Goal: Task Accomplishment & Management: Use online tool/utility

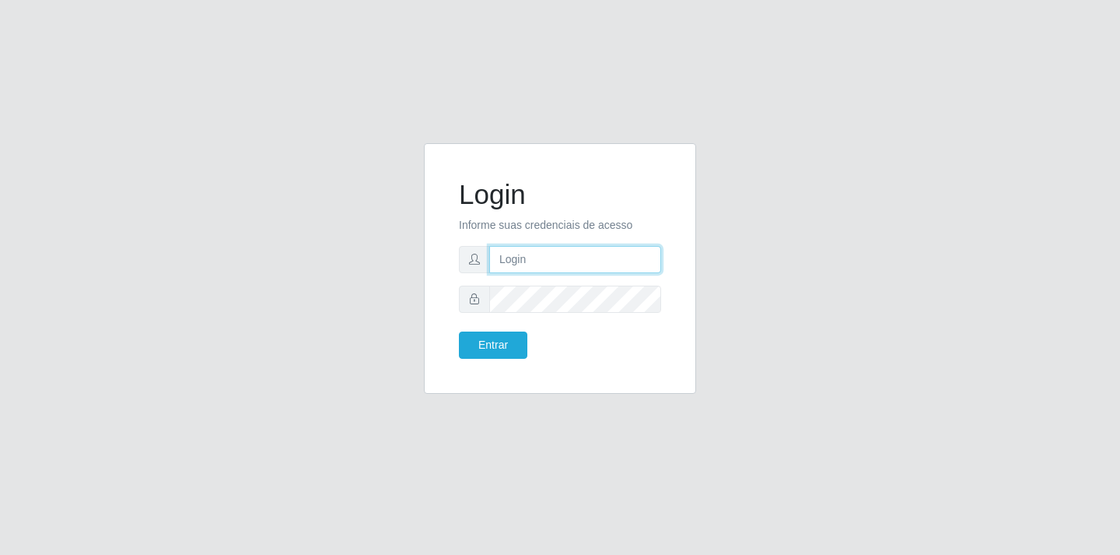
click at [555, 262] on input "text" at bounding box center [575, 259] width 172 height 27
type input "[EMAIL_ADDRESS][DOMAIN_NAME]"
click at [488, 347] on button "Entrar" at bounding box center [493, 344] width 68 height 27
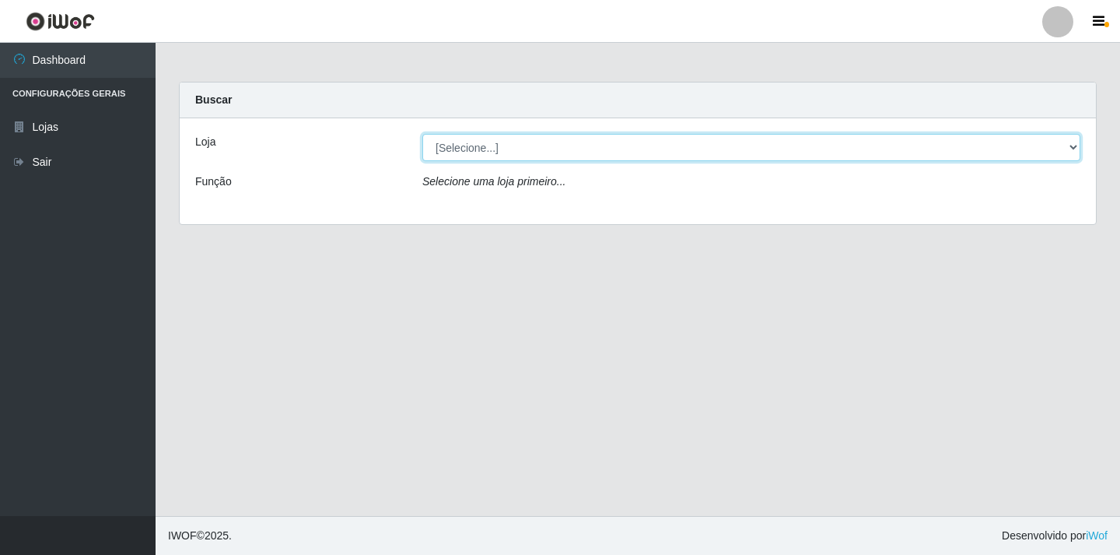
click at [1073, 144] on select "[Selecione...] SuperFácil Atacado - [GEOGRAPHIC_DATA]" at bounding box center [751, 147] width 658 height 27
select select "503"
click at [422, 134] on select "[Selecione...] SuperFácil Atacado - [GEOGRAPHIC_DATA]" at bounding box center [751, 147] width 658 height 27
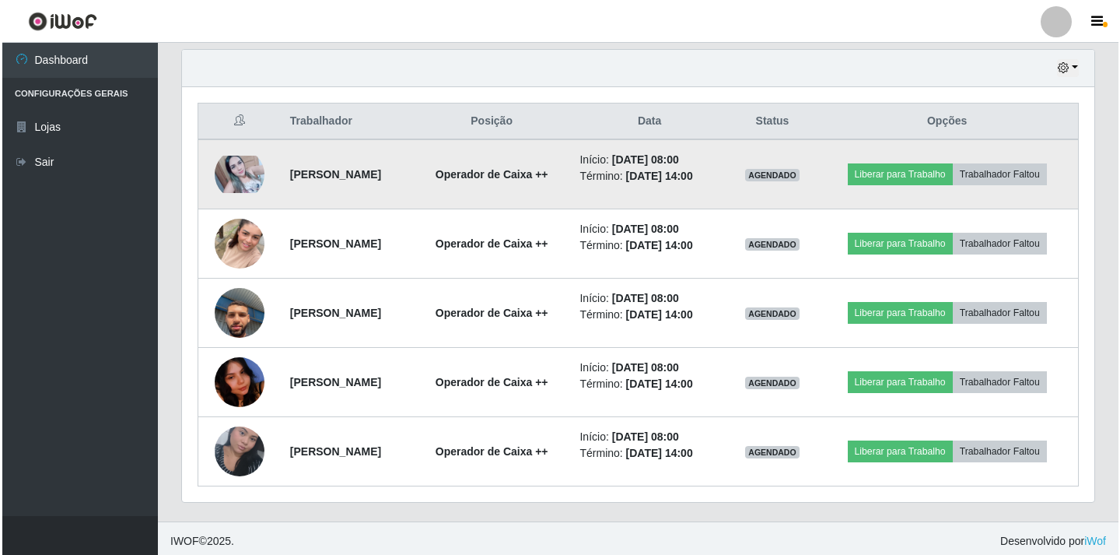
scroll to position [544, 0]
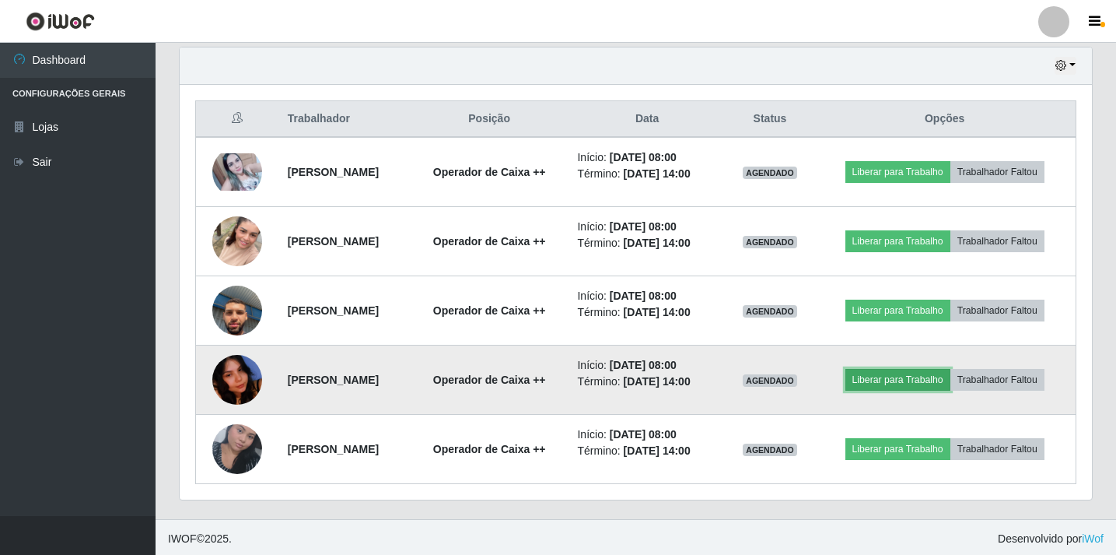
click at [895, 382] on button "Liberar para Trabalho" at bounding box center [897, 380] width 105 height 22
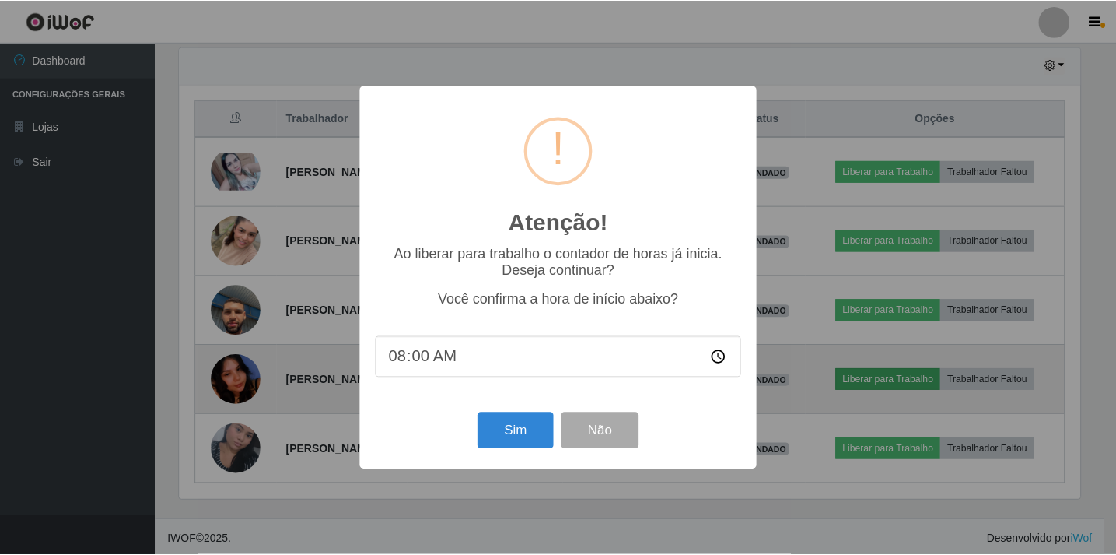
scroll to position [323, 905]
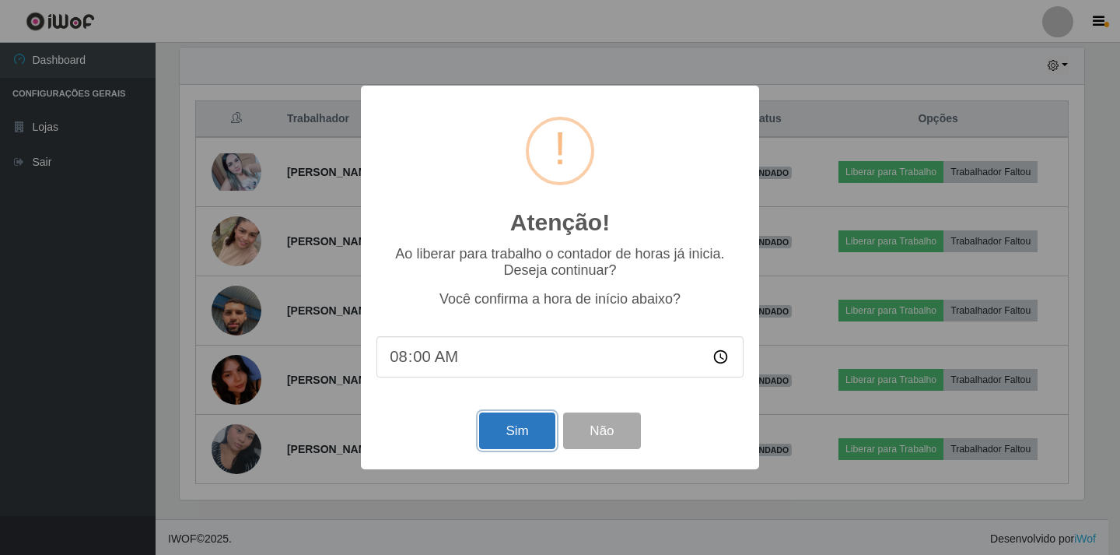
click at [524, 430] on button "Sim" at bounding box center [516, 430] width 75 height 37
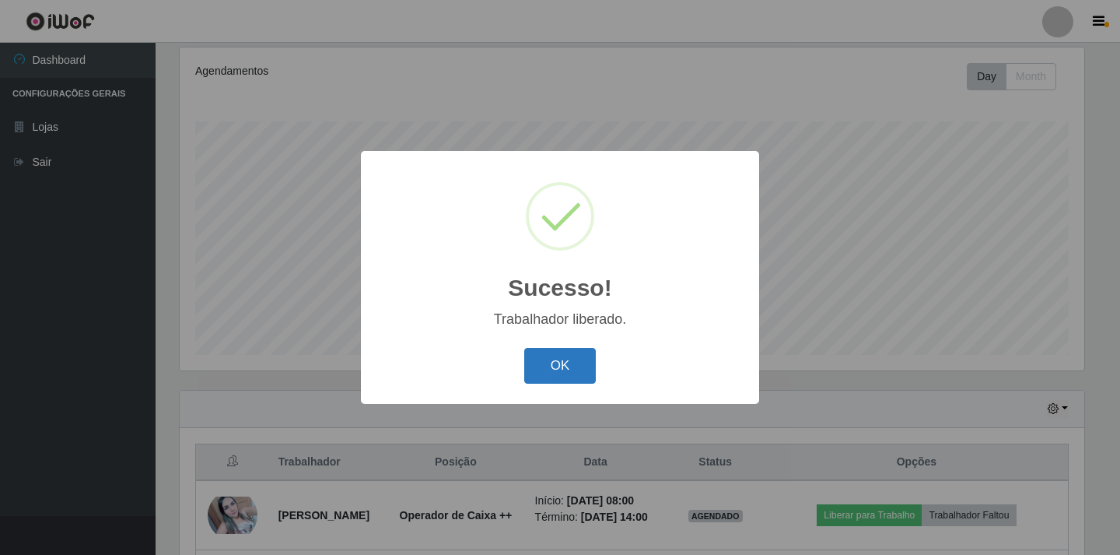
click at [567, 359] on button "OK" at bounding box center [560, 366] width 72 height 37
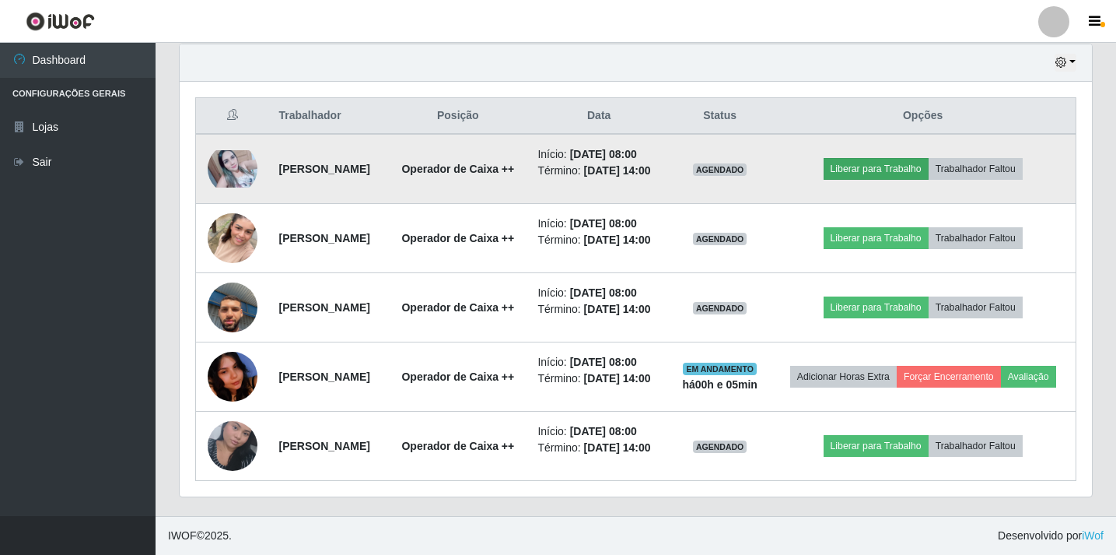
scroll to position [590, 0]
click at [905, 158] on button "Liberar para Trabalho" at bounding box center [876, 169] width 105 height 22
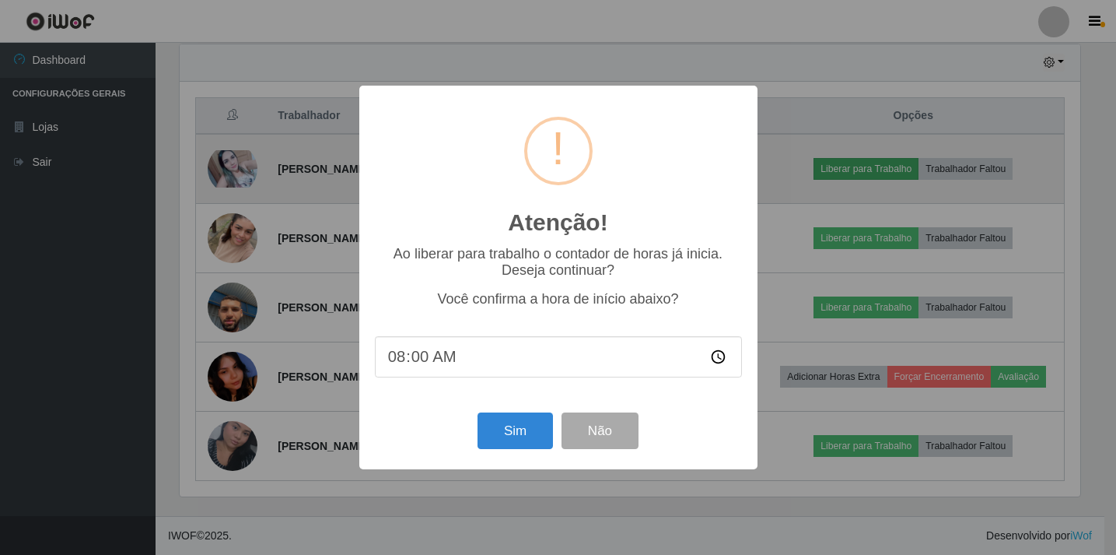
scroll to position [323, 905]
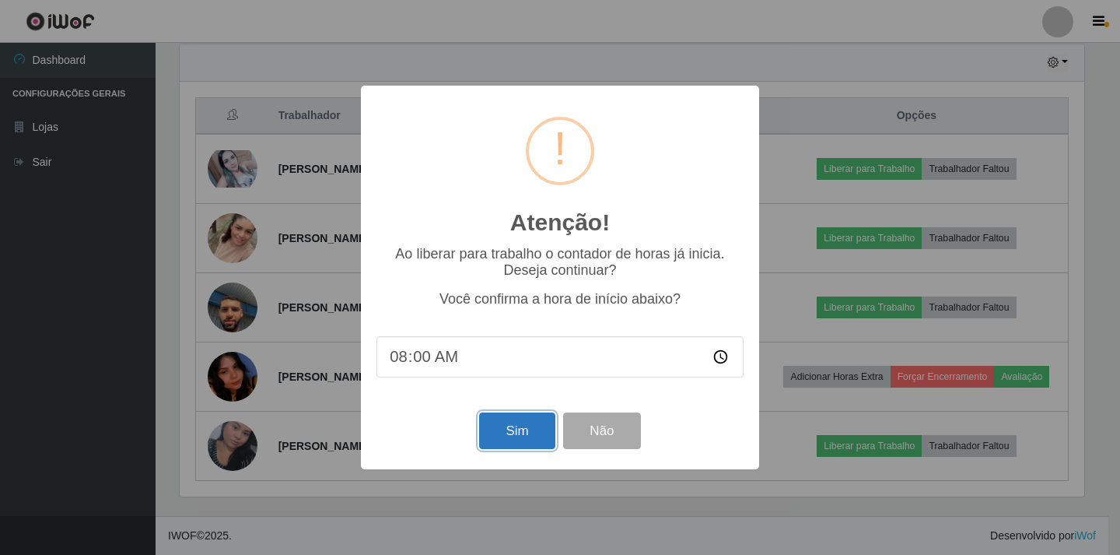
click at [529, 434] on button "Sim" at bounding box center [516, 430] width 75 height 37
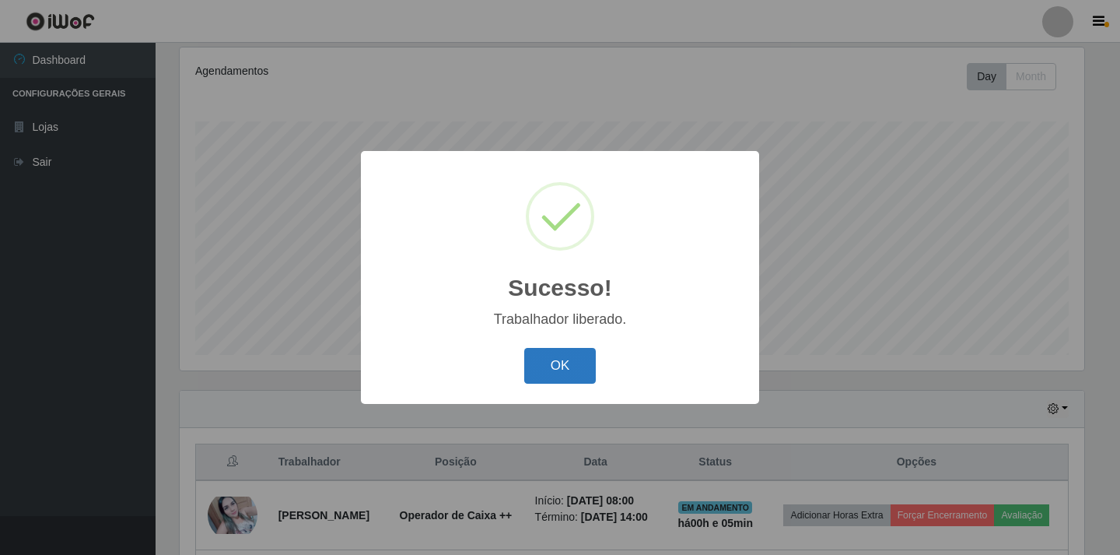
click at [581, 359] on button "OK" at bounding box center [560, 366] width 72 height 37
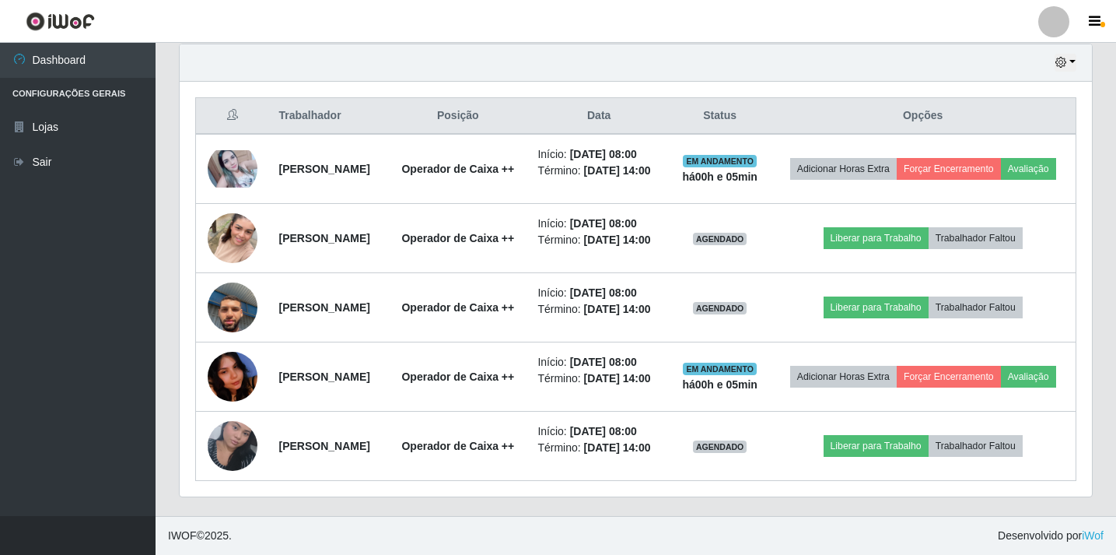
scroll to position [606, 0]
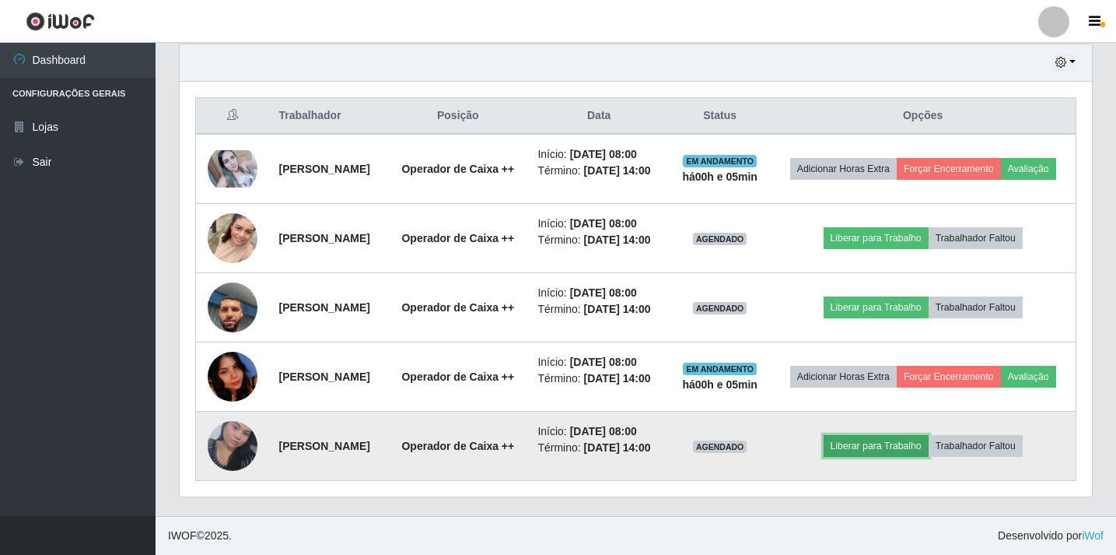
click at [878, 440] on button "Liberar para Trabalho" at bounding box center [876, 446] width 105 height 22
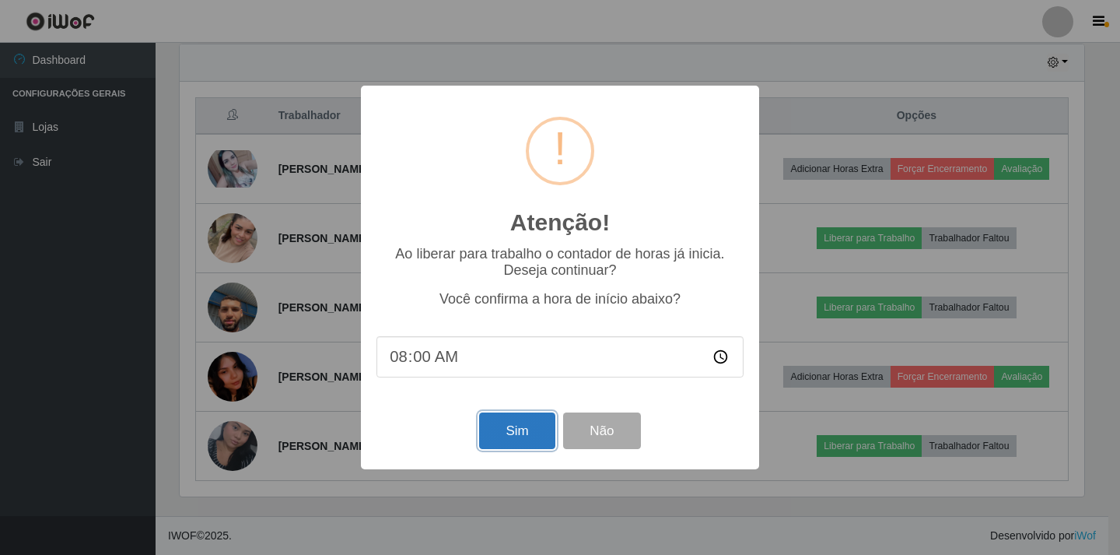
click at [507, 432] on button "Sim" at bounding box center [516, 430] width 75 height 37
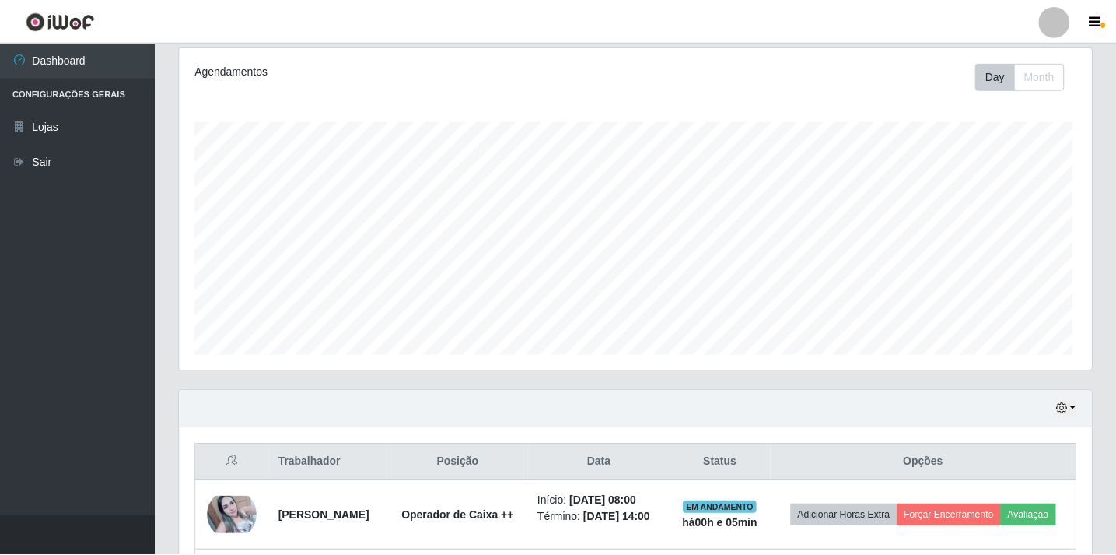
scroll to position [0, 0]
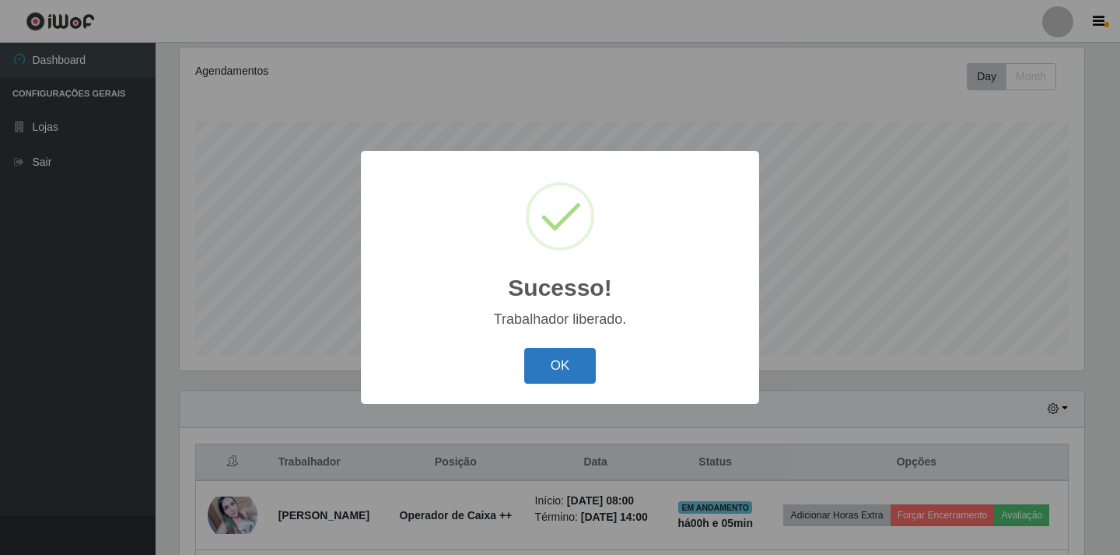
click at [554, 373] on button "OK" at bounding box center [560, 366] width 72 height 37
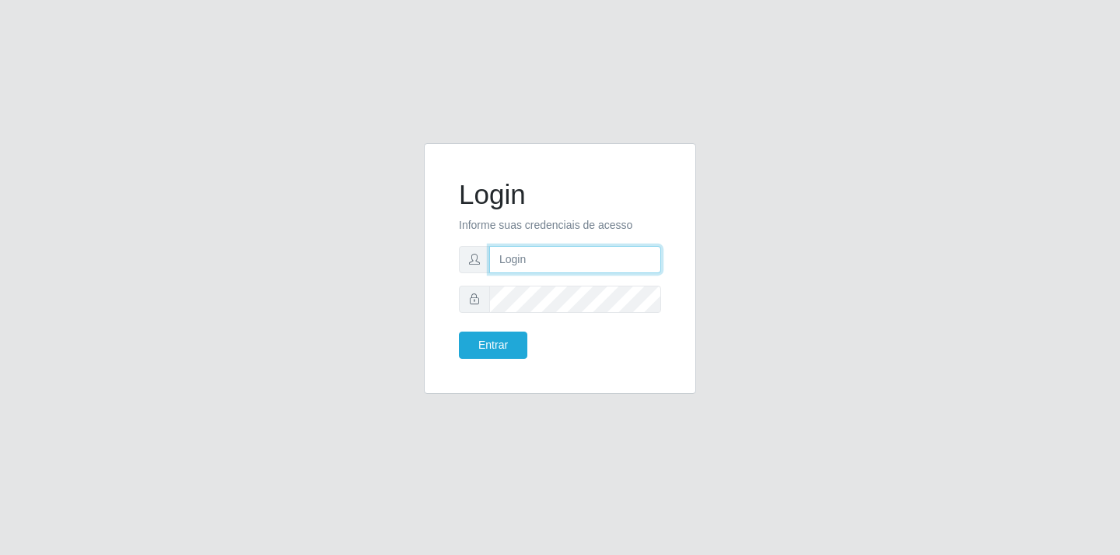
click at [542, 264] on input "text" at bounding box center [575, 259] width 172 height 27
type input "[EMAIL_ADDRESS][DOMAIN_NAME]"
click at [474, 341] on button "Entrar" at bounding box center [493, 344] width 68 height 27
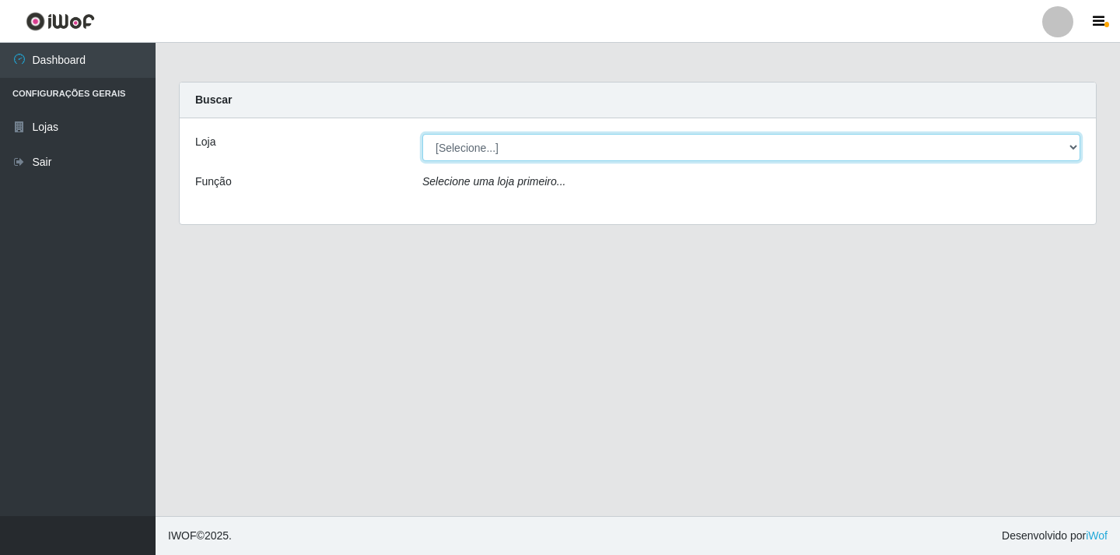
click at [1074, 145] on select "[Selecione...] SuperFácil Atacado - [GEOGRAPHIC_DATA]" at bounding box center [751, 147] width 658 height 27
select select "503"
click at [422, 134] on select "[Selecione...] SuperFácil Atacado - [GEOGRAPHIC_DATA]" at bounding box center [751, 147] width 658 height 27
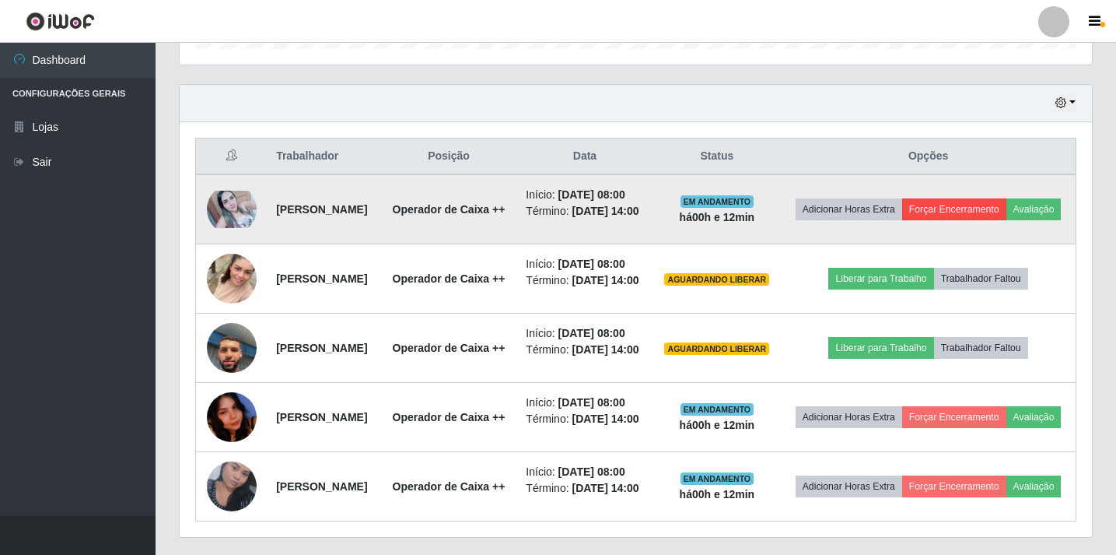
scroll to position [544, 0]
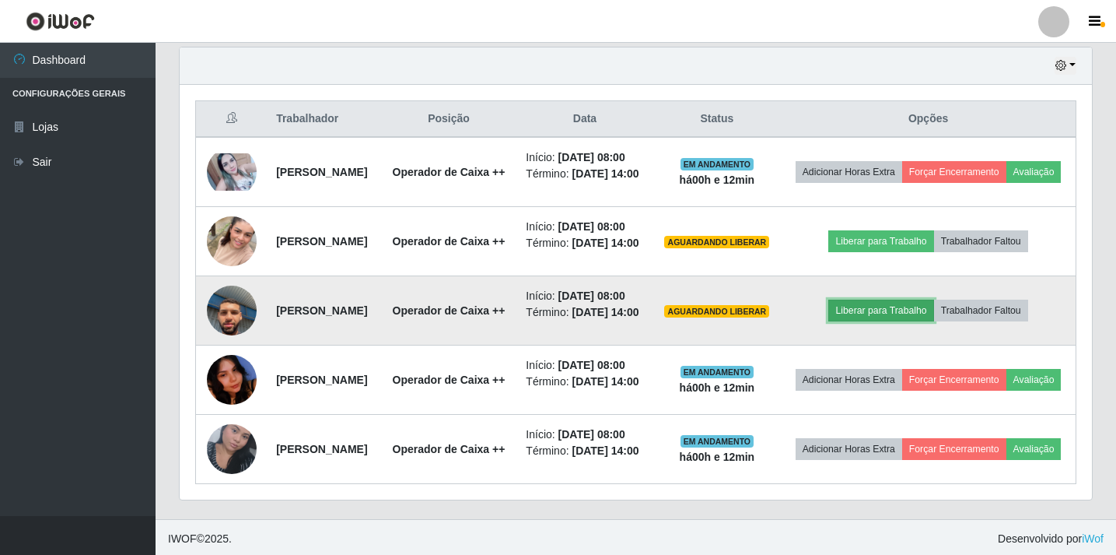
click at [887, 321] on button "Liberar para Trabalho" at bounding box center [880, 310] width 105 height 22
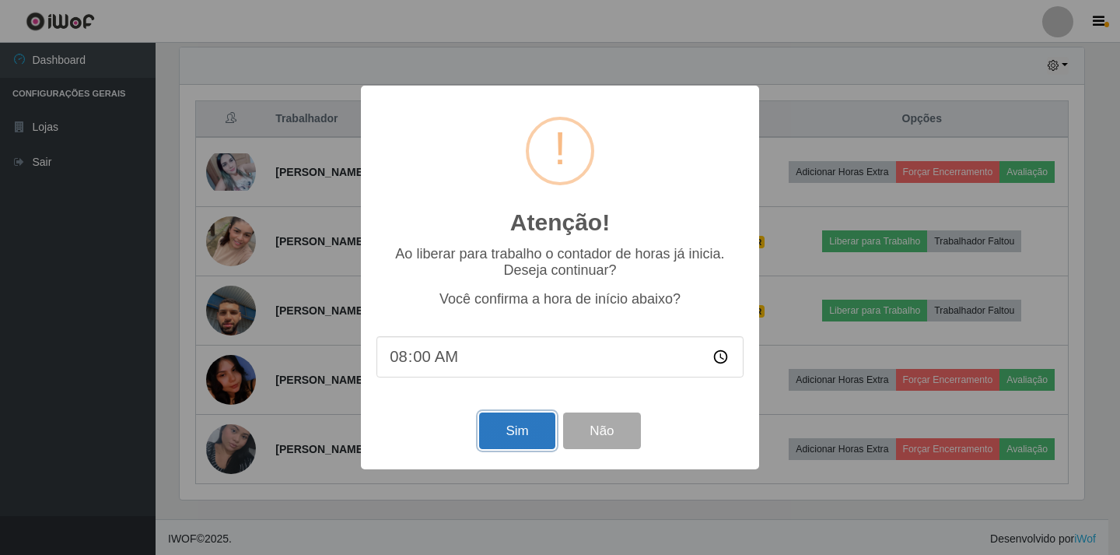
click at [530, 425] on button "Sim" at bounding box center [516, 430] width 75 height 37
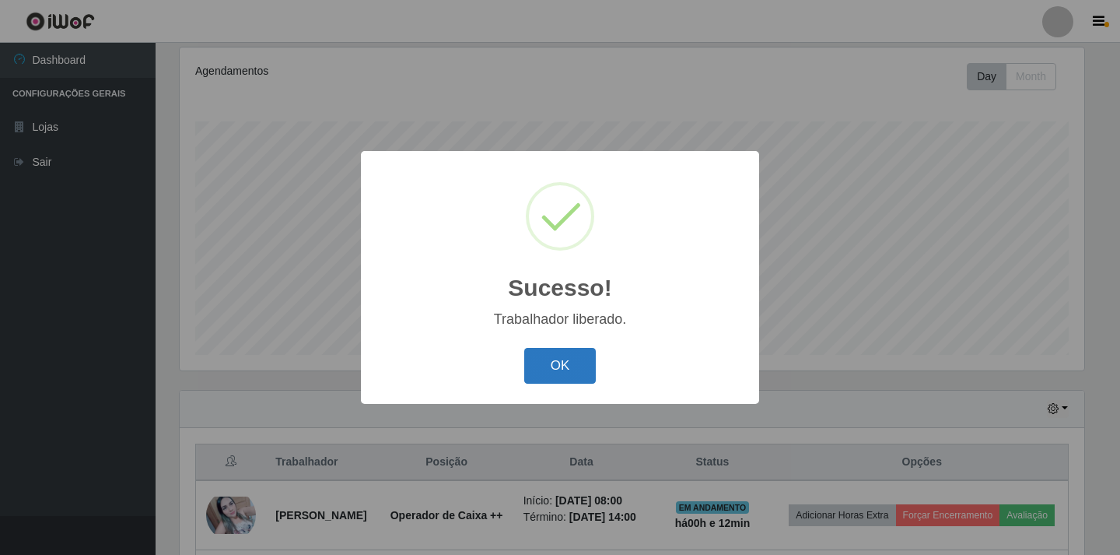
click at [555, 371] on button "OK" at bounding box center [560, 366] width 72 height 37
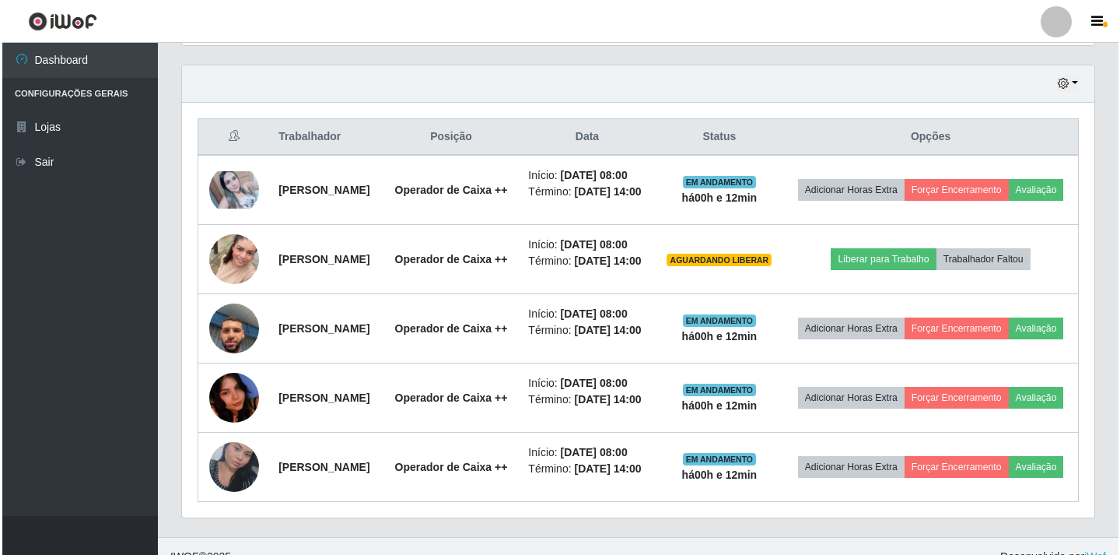
scroll to position [590, 0]
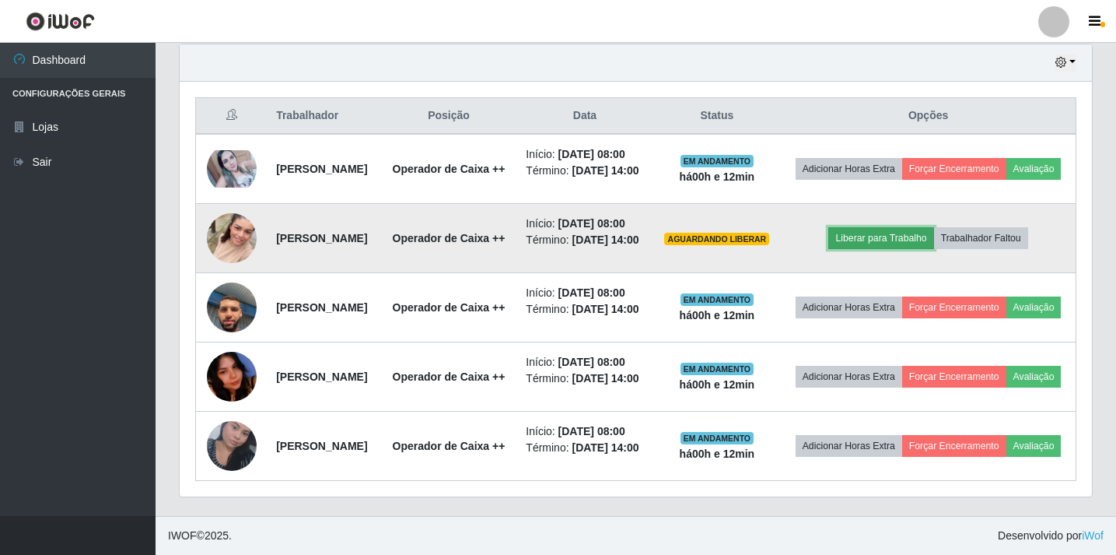
click at [922, 227] on button "Liberar para Trabalho" at bounding box center [880, 238] width 105 height 22
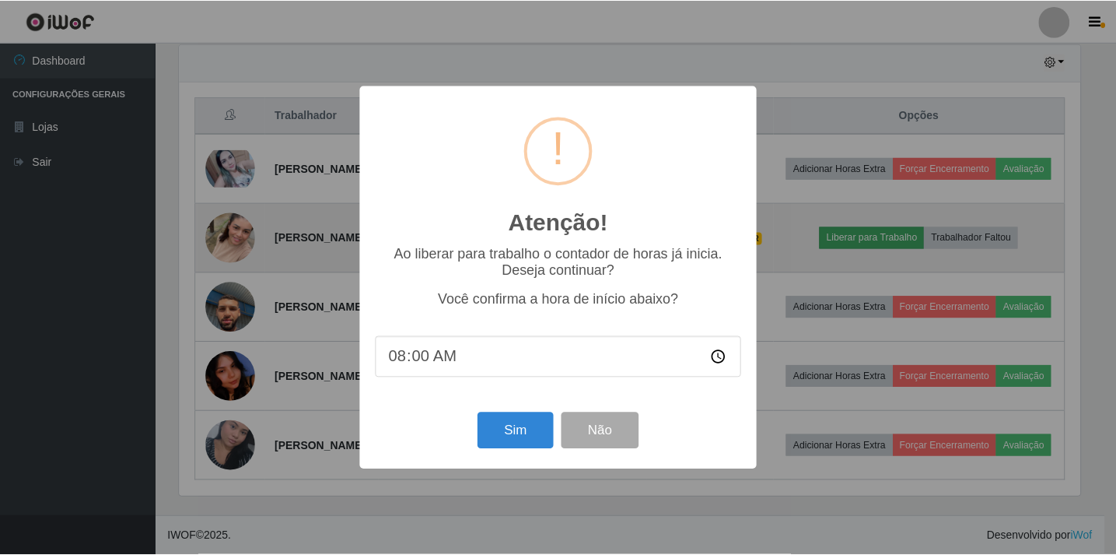
scroll to position [323, 905]
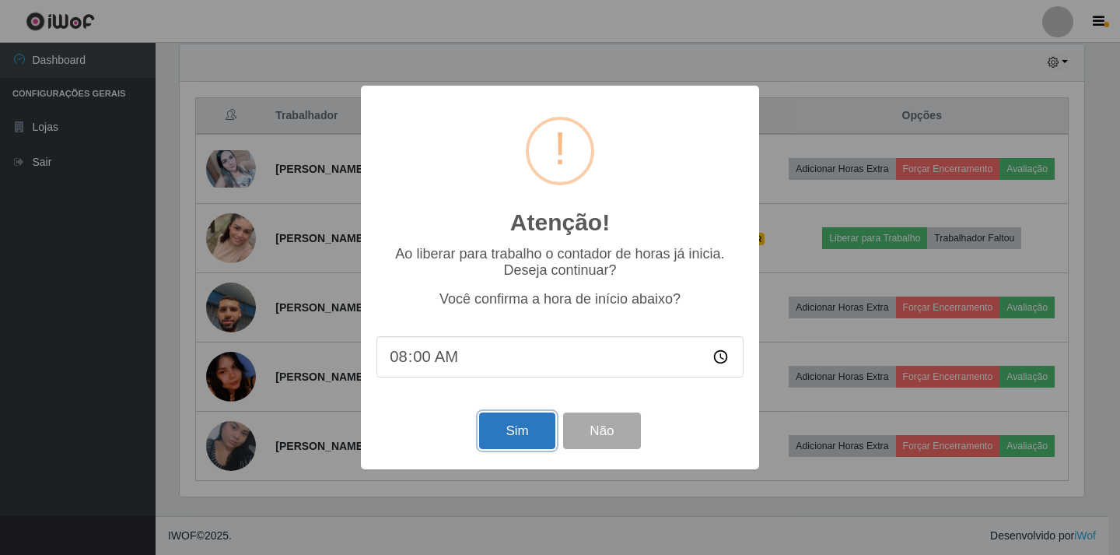
click at [527, 425] on button "Sim" at bounding box center [516, 430] width 75 height 37
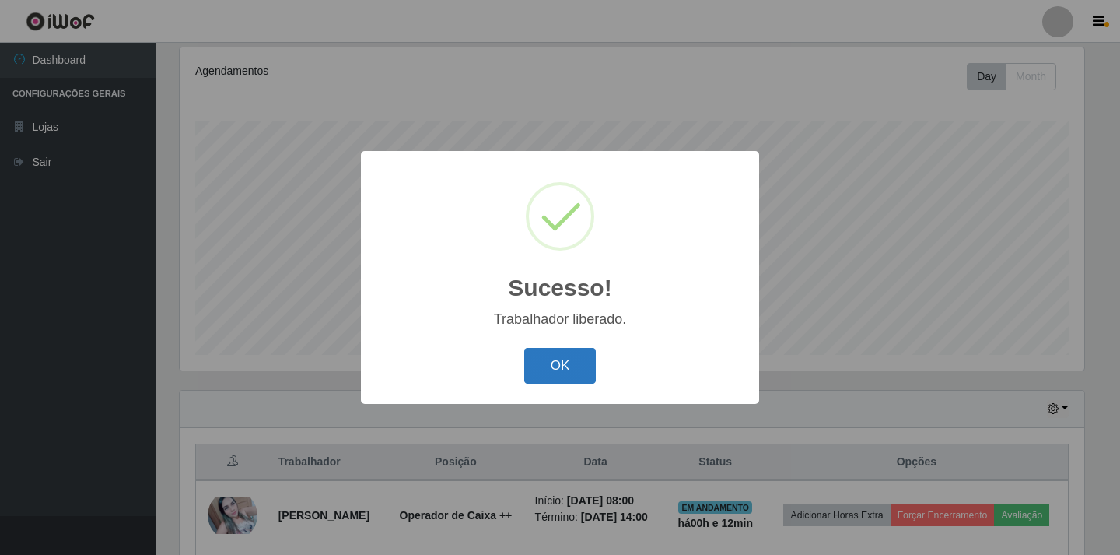
click at [560, 373] on button "OK" at bounding box center [560, 366] width 72 height 37
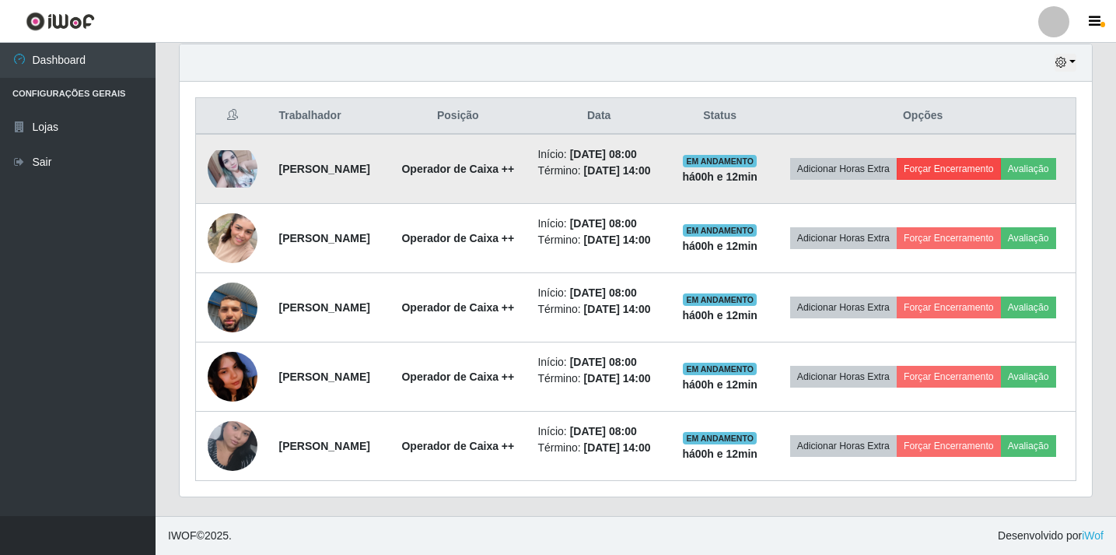
scroll to position [590, 0]
